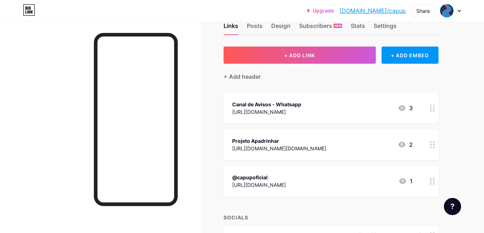
scroll to position [22, 0]
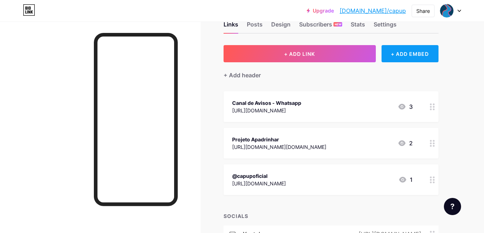
click at [424, 58] on div "+ ADD EMBED" at bounding box center [410, 53] width 57 height 17
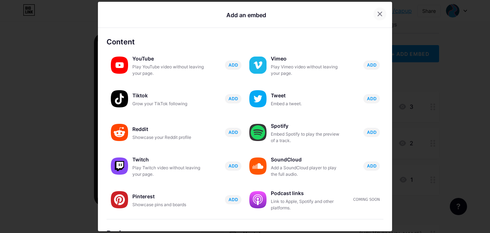
click at [375, 9] on div at bounding box center [379, 14] width 13 height 13
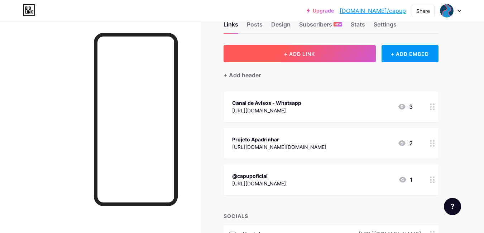
click at [314, 58] on button "+ ADD LINK" at bounding box center [300, 53] width 152 height 17
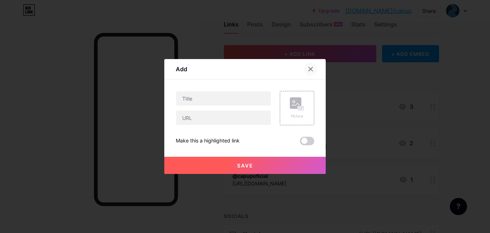
click at [308, 70] on icon at bounding box center [311, 69] width 6 height 6
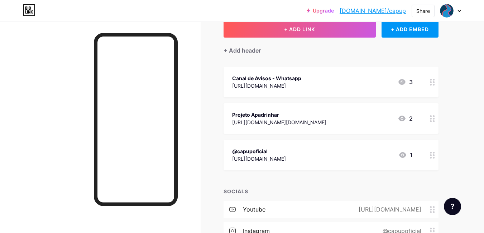
scroll to position [0, 0]
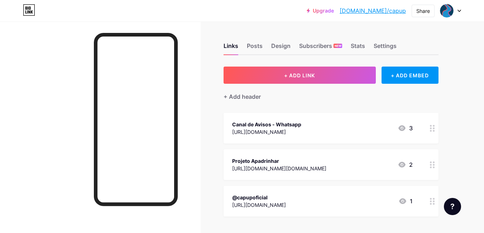
click at [470, 47] on div "Upgrade [DOMAIN_NAME]/capup [DOMAIN_NAME]/capup Share Switch accounts CAPUP [DO…" at bounding box center [242, 182] width 484 height 365
click at [356, 46] on div "Stats" at bounding box center [358, 48] width 14 height 13
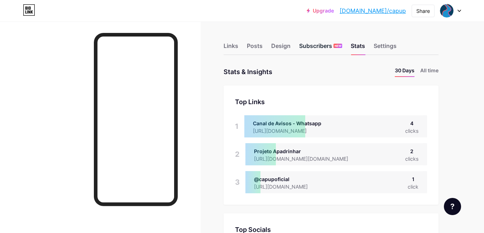
scroll to position [233, 484]
drag, startPoint x: 300, startPoint y: 50, endPoint x: 281, endPoint y: 48, distance: 19.1
click at [281, 48] on div "Links Posts Design Subscribers NEW Stats Settings" at bounding box center [331, 42] width 215 height 25
click at [281, 48] on div "Design" at bounding box center [280, 48] width 19 height 13
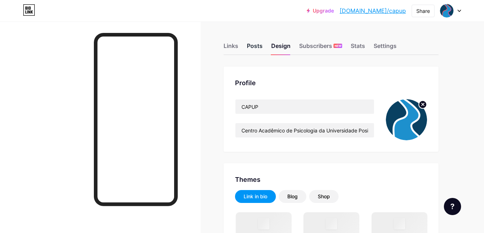
click at [252, 45] on div "Posts" at bounding box center [255, 48] width 16 height 13
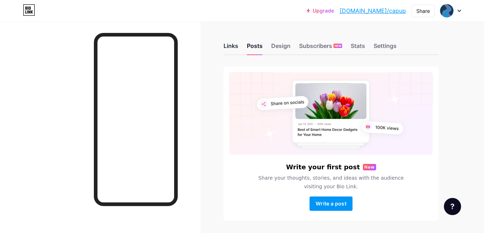
click at [230, 50] on div "Links" at bounding box center [231, 48] width 15 height 13
